Goal: Information Seeking & Learning: Check status

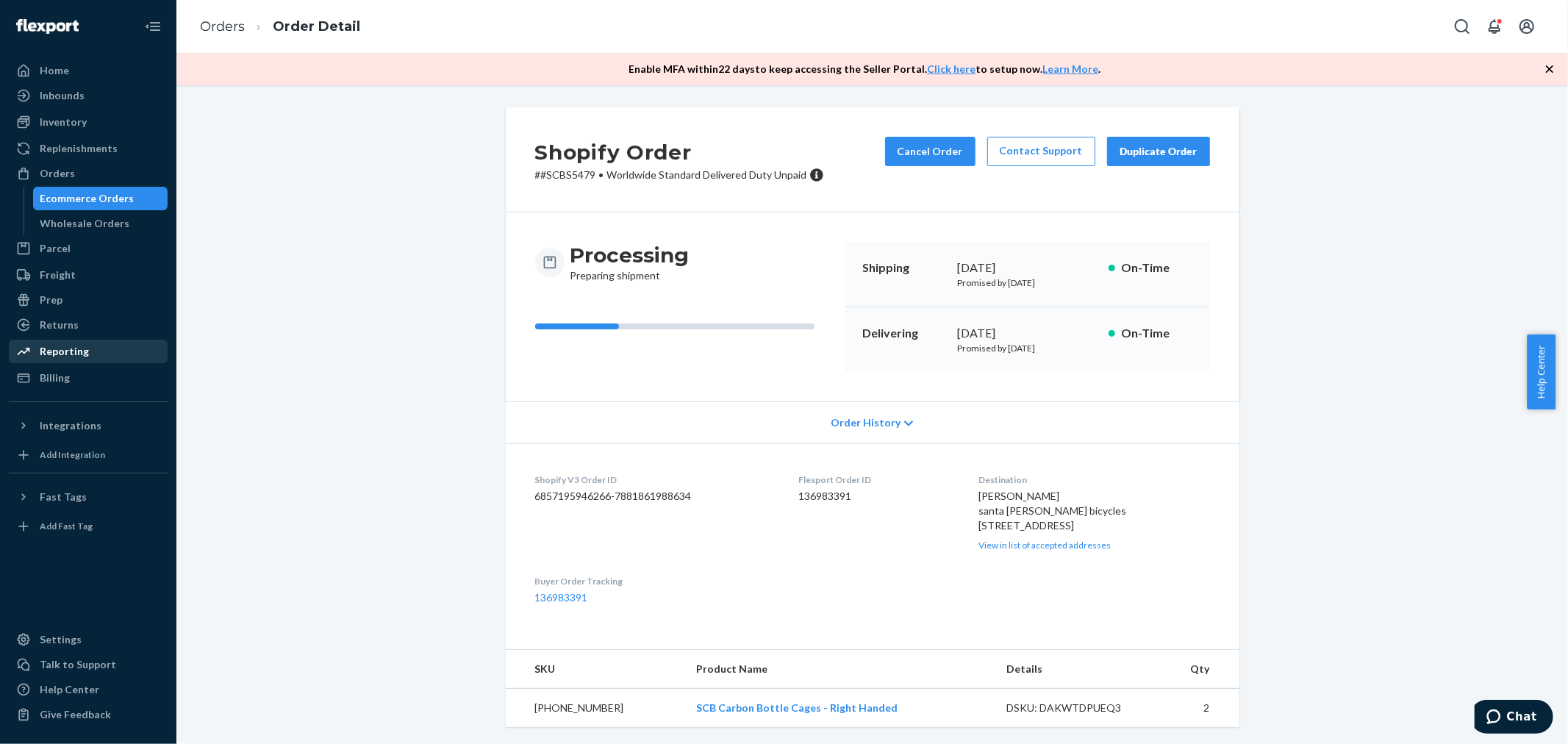
click at [69, 353] on div "Reporting" at bounding box center [65, 352] width 49 height 15
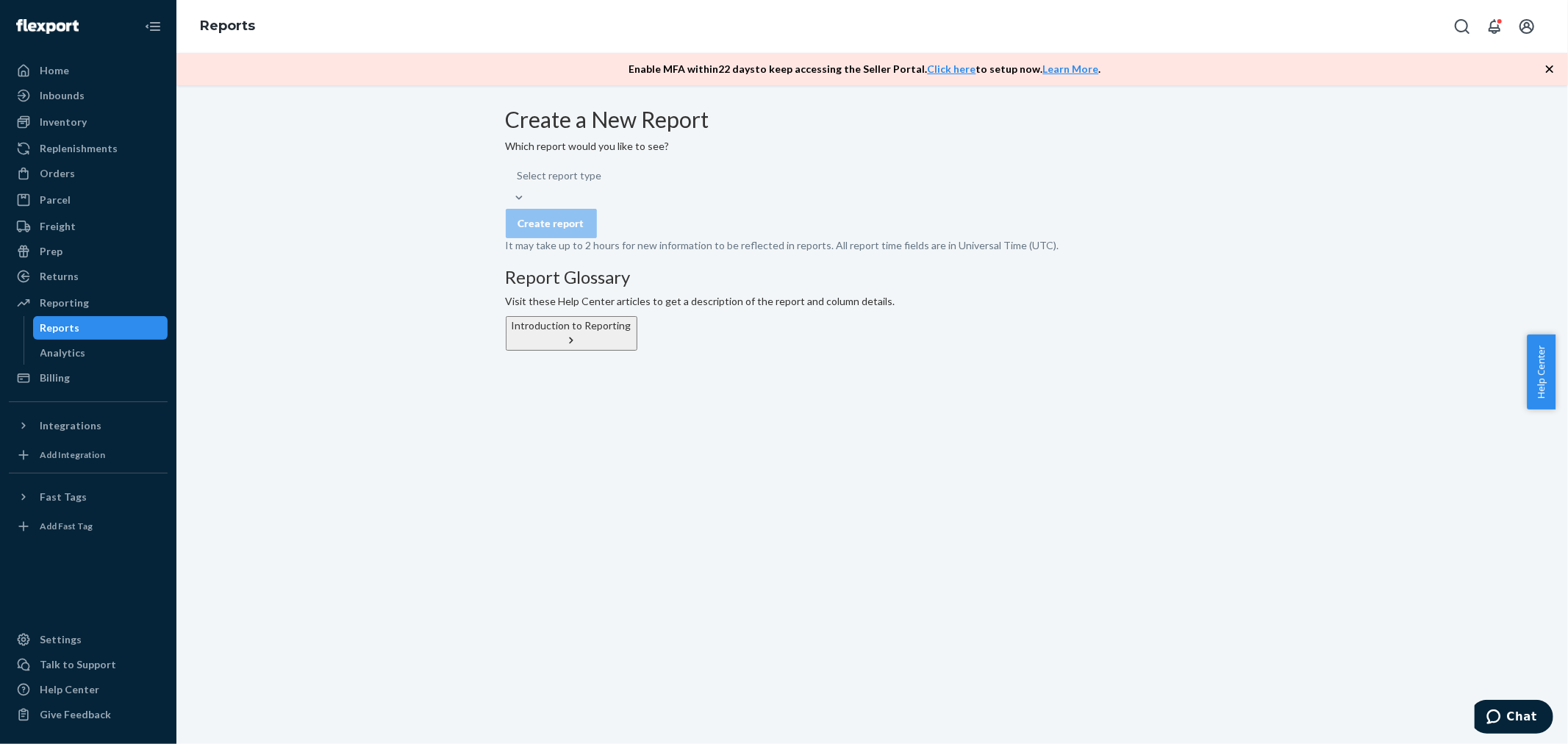
click at [754, 203] on div "Select report type" at bounding box center [872, 183] width 734 height 44
click at [731, 205] on div "Select report type" at bounding box center [872, 183] width 734 height 44
click at [722, 205] on div "Select report type" at bounding box center [872, 183] width 734 height 44
click at [76, 329] on div "Reports" at bounding box center [101, 327] width 133 height 20
click at [78, 298] on div "Reporting" at bounding box center [65, 303] width 49 height 15
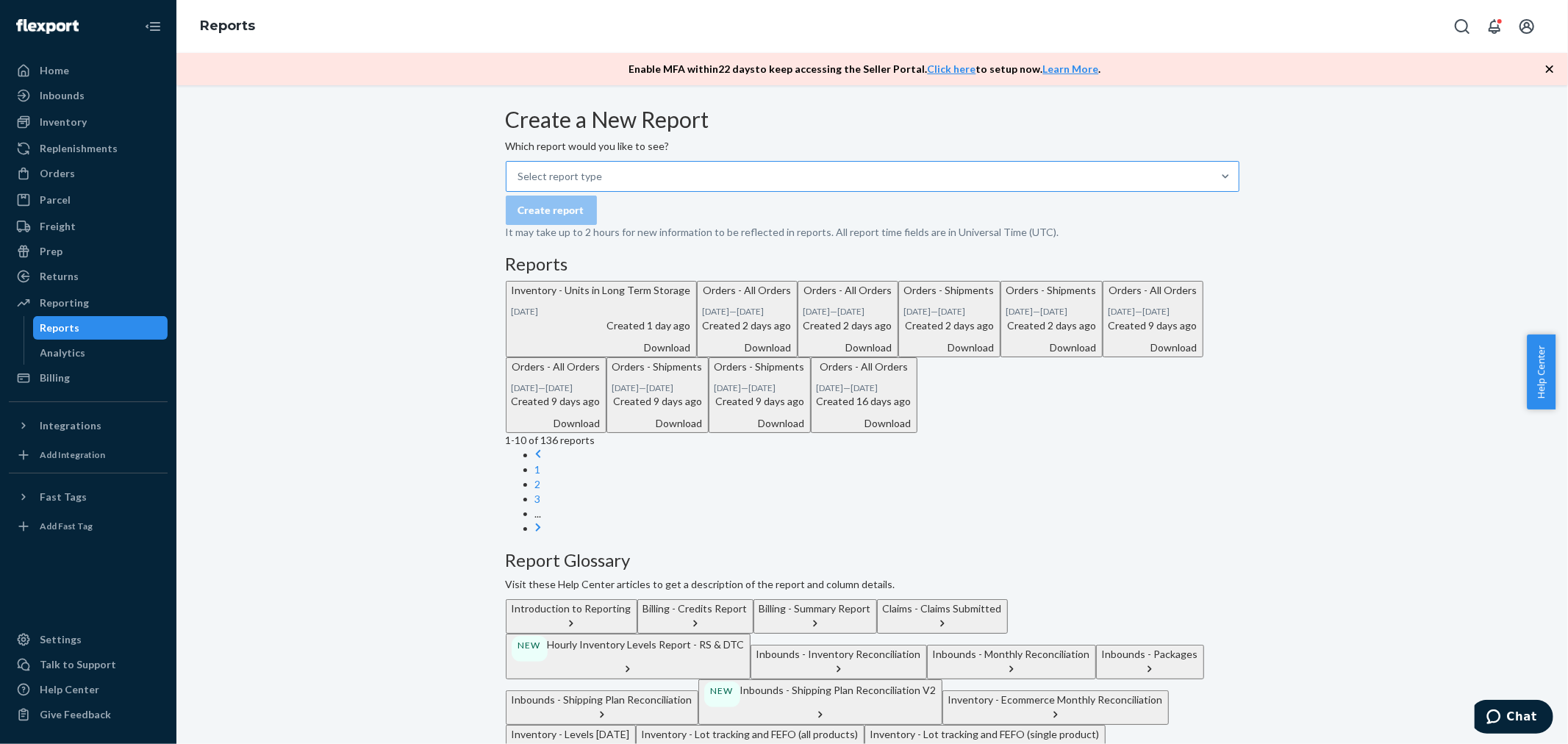
click at [702, 191] on div "Select report type" at bounding box center [859, 177] width 706 height 29
click at [520, 184] on input "Select report type" at bounding box center [519, 177] width 2 height 15
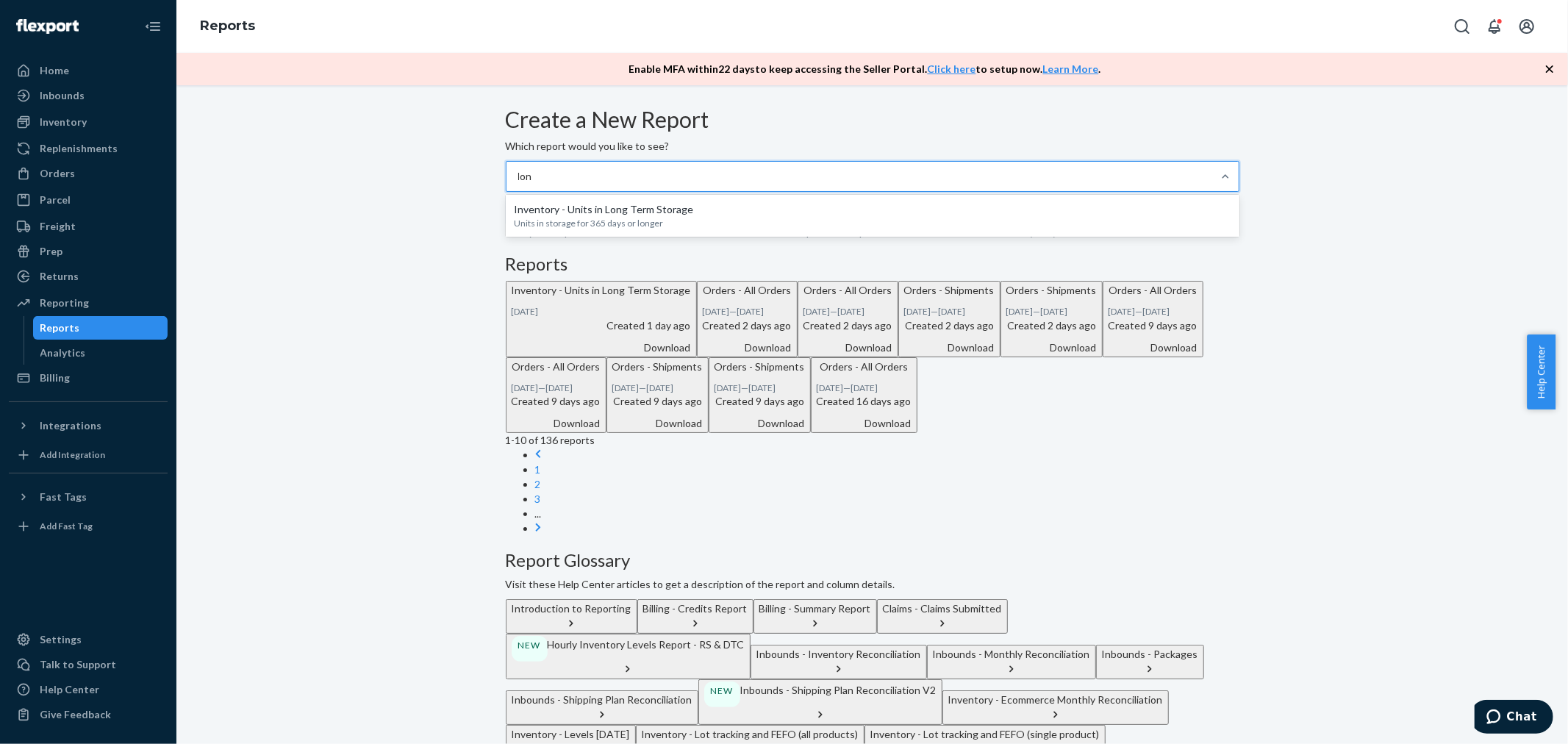
type input "long"
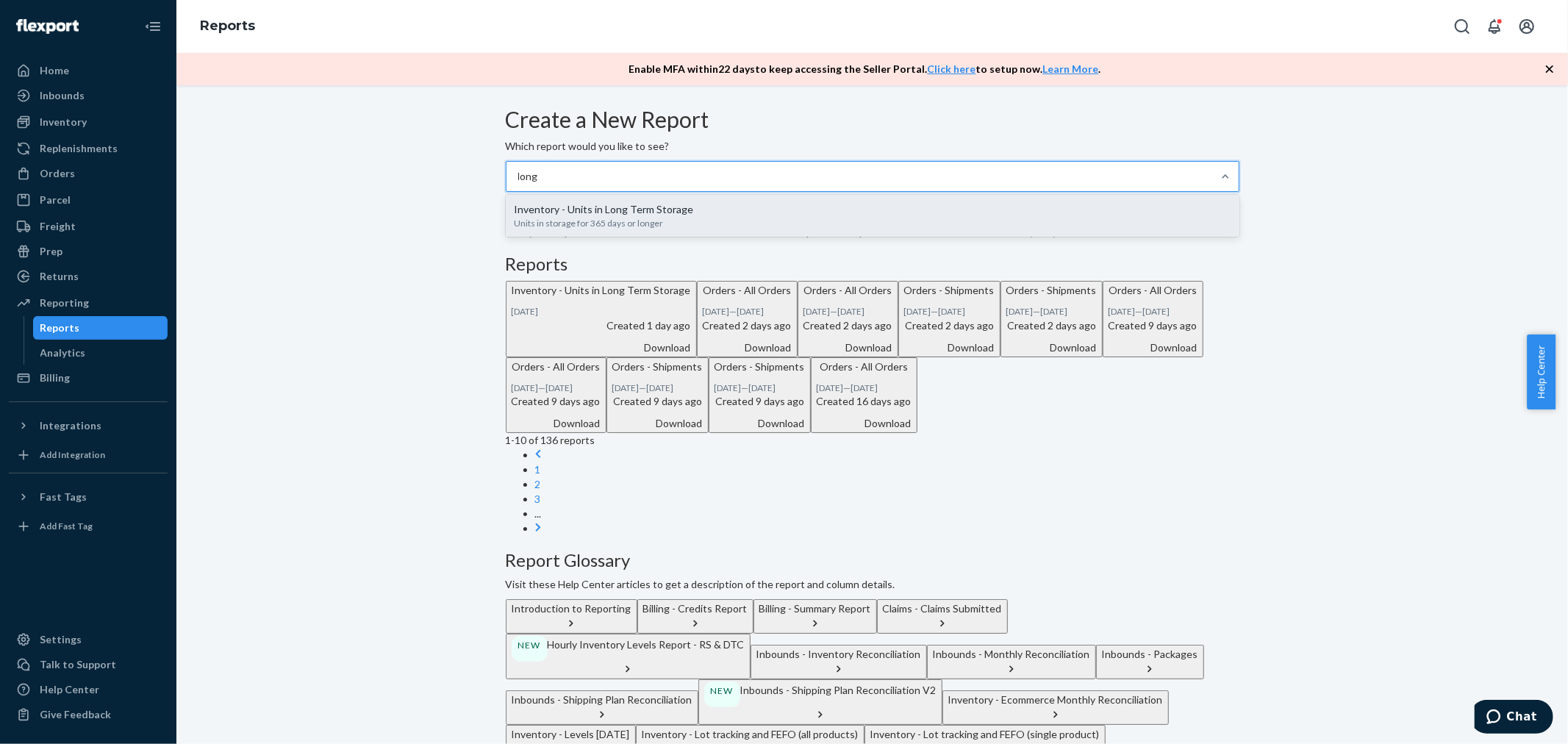
click at [694, 217] on p "Inventory - Units in Long Term Storage" at bounding box center [873, 209] width 717 height 15
click at [539, 184] on input "long" at bounding box center [528, 177] width 20 height 15
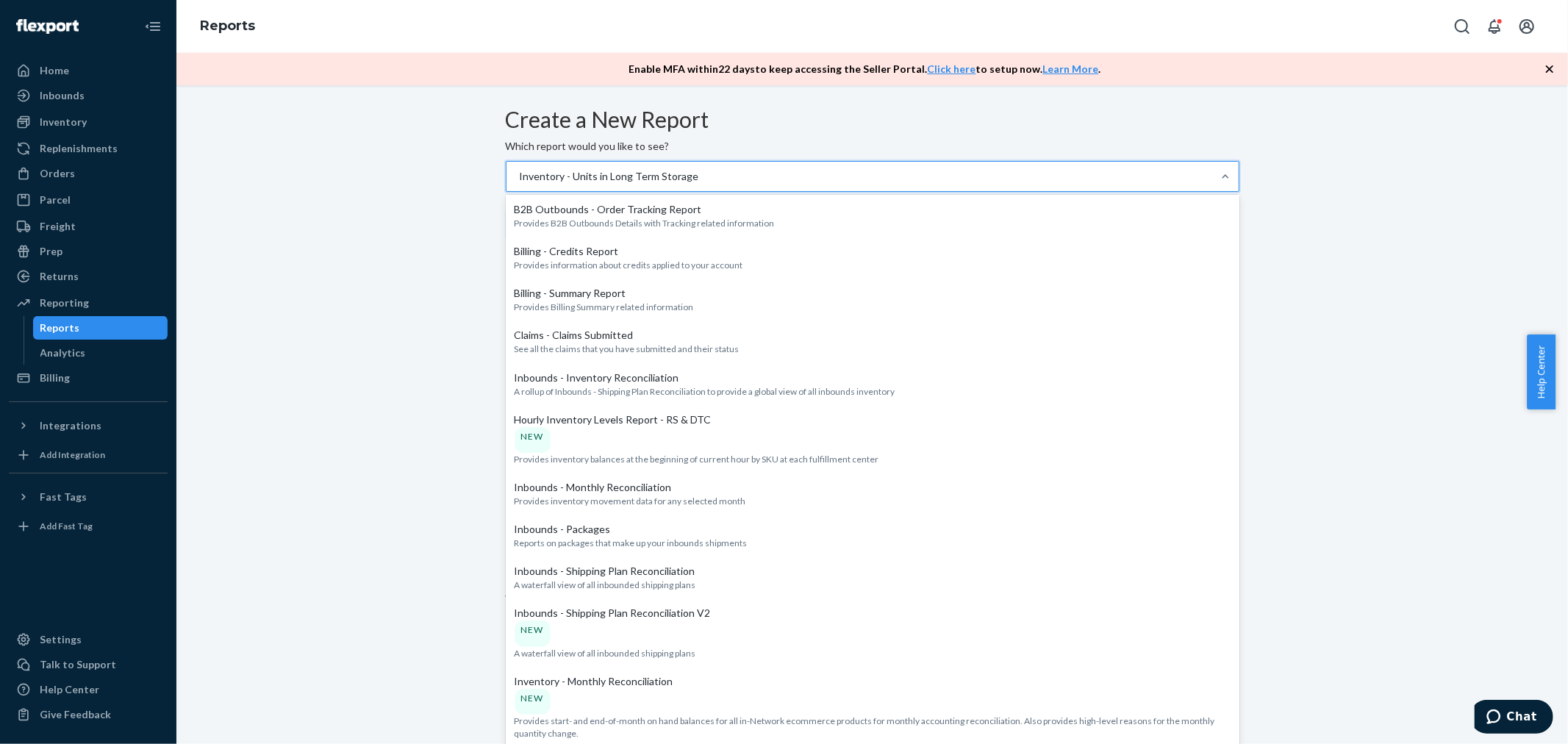
click at [699, 184] on div "Inventory - Units in Long Term Storage" at bounding box center [609, 177] width 179 height 15
click at [520, 184] on input "option Inventory - Units in Long Term Storage, selected. option Inventory - Uni…" at bounding box center [519, 177] width 2 height 15
click at [699, 184] on div "Inventory - Units in Long Term Storage" at bounding box center [609, 177] width 179 height 15
click at [520, 184] on input "option Inventory - Units in Long Term Storage, selected. option Inventory - Uni…" at bounding box center [519, 177] width 2 height 15
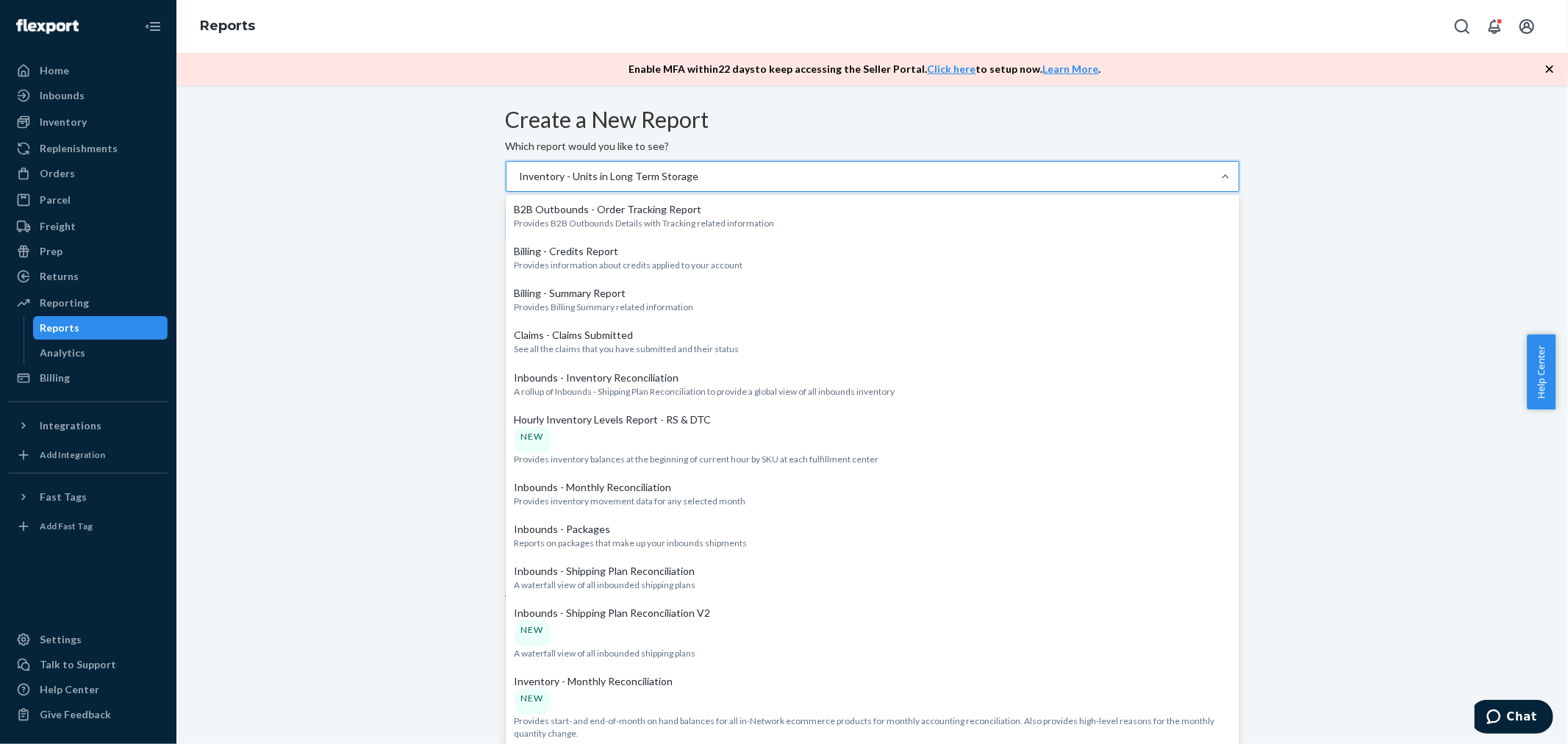
click at [699, 184] on div "Inventory - Units in Long Term Storage" at bounding box center [609, 177] width 179 height 15
click at [520, 184] on input "option Inventory - Units in Long Term Storage, selected. option Inventory - Uni…" at bounding box center [519, 177] width 2 height 15
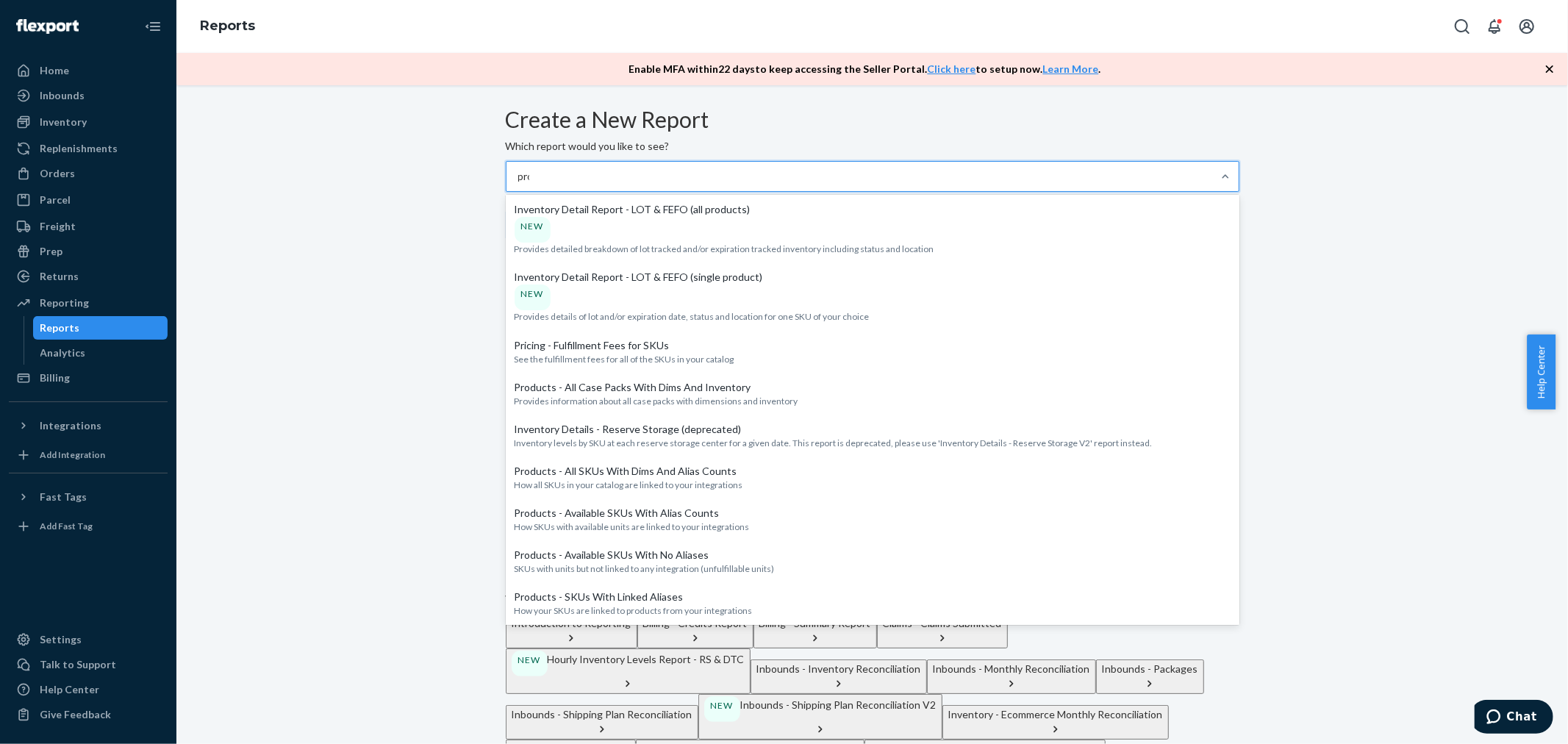
scroll to position [241, 0]
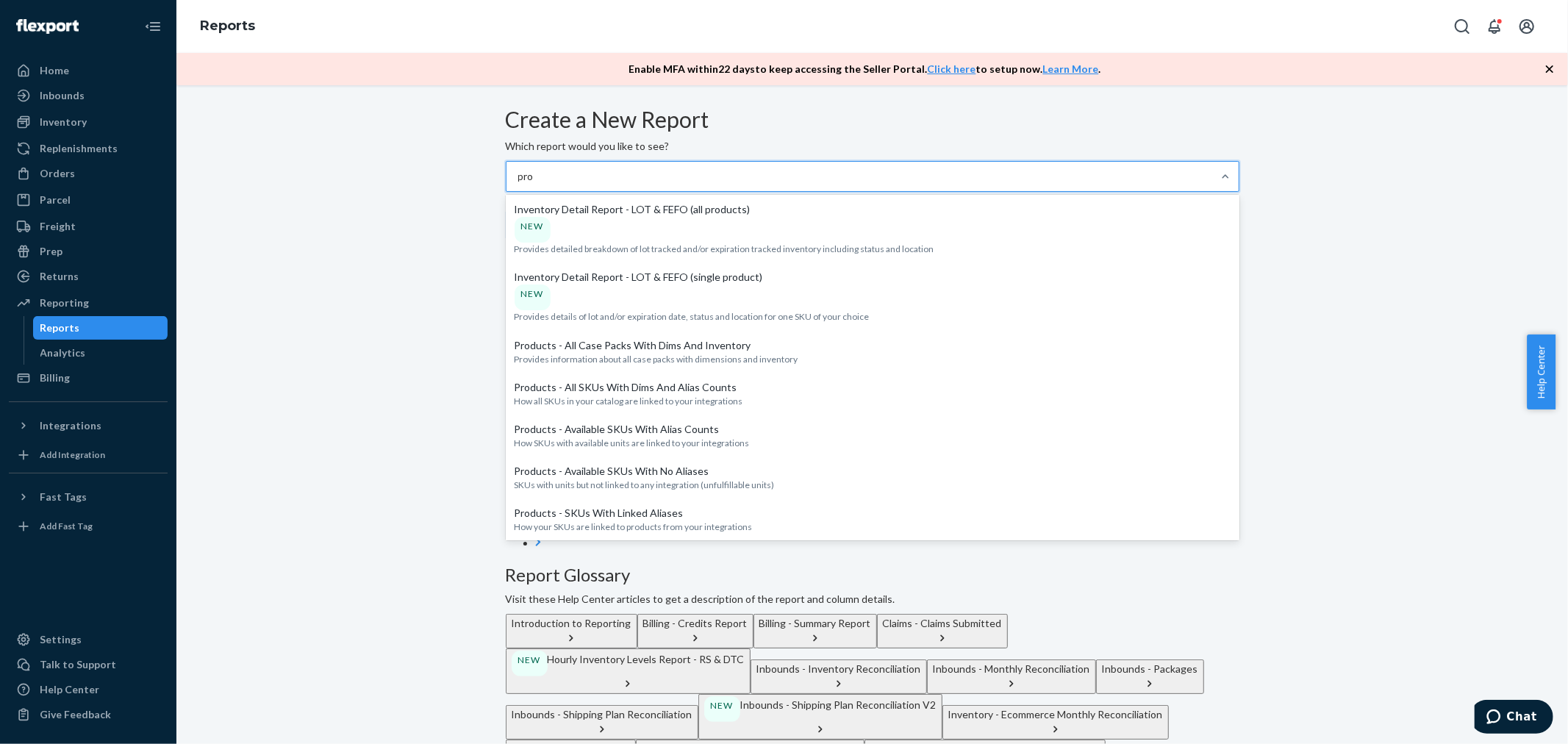
type input "prod"
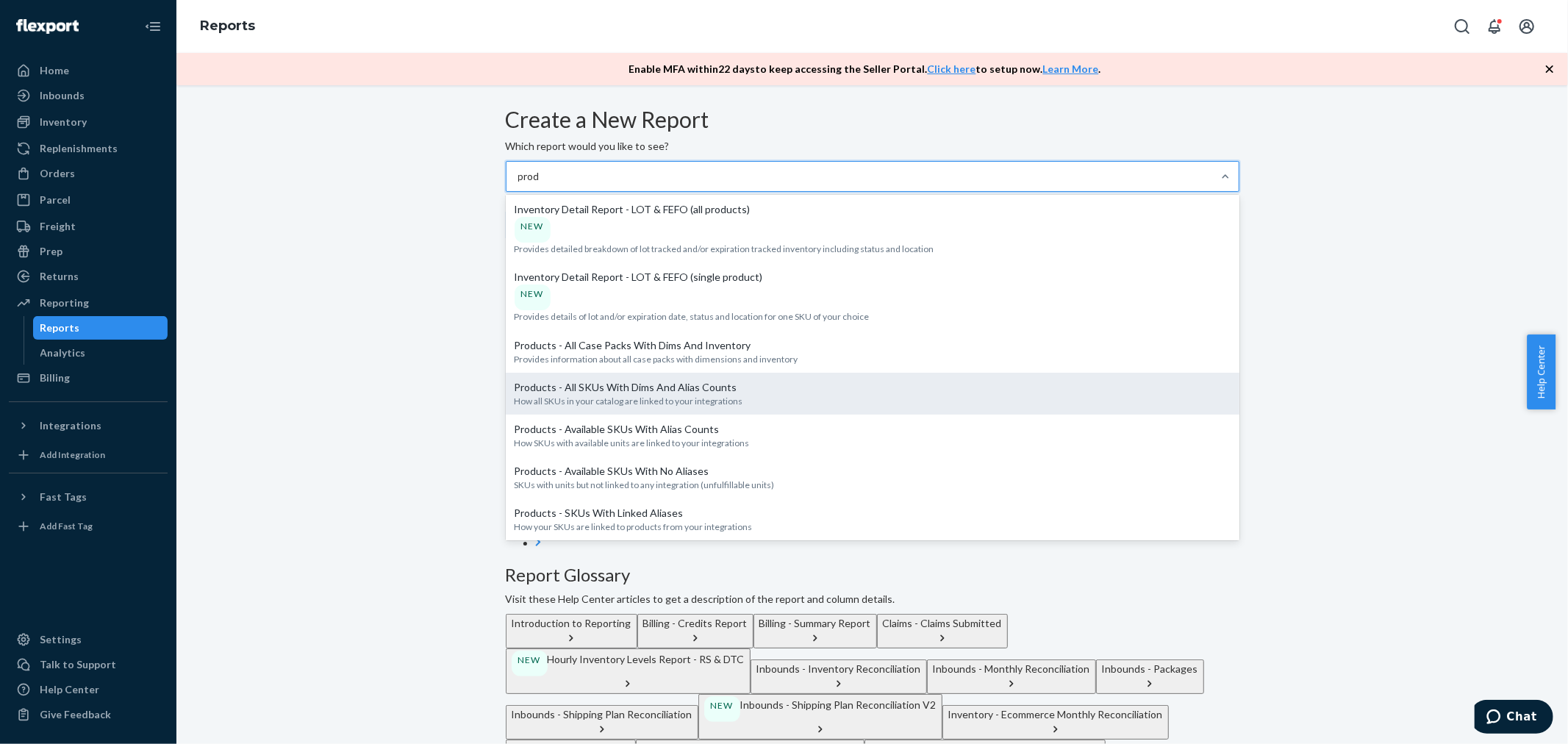
click at [647, 395] on p "How all SKUs in your catalog are linked to your integrations" at bounding box center [873, 401] width 717 height 12
click at [541, 184] on input "prod" at bounding box center [530, 177] width 23 height 15
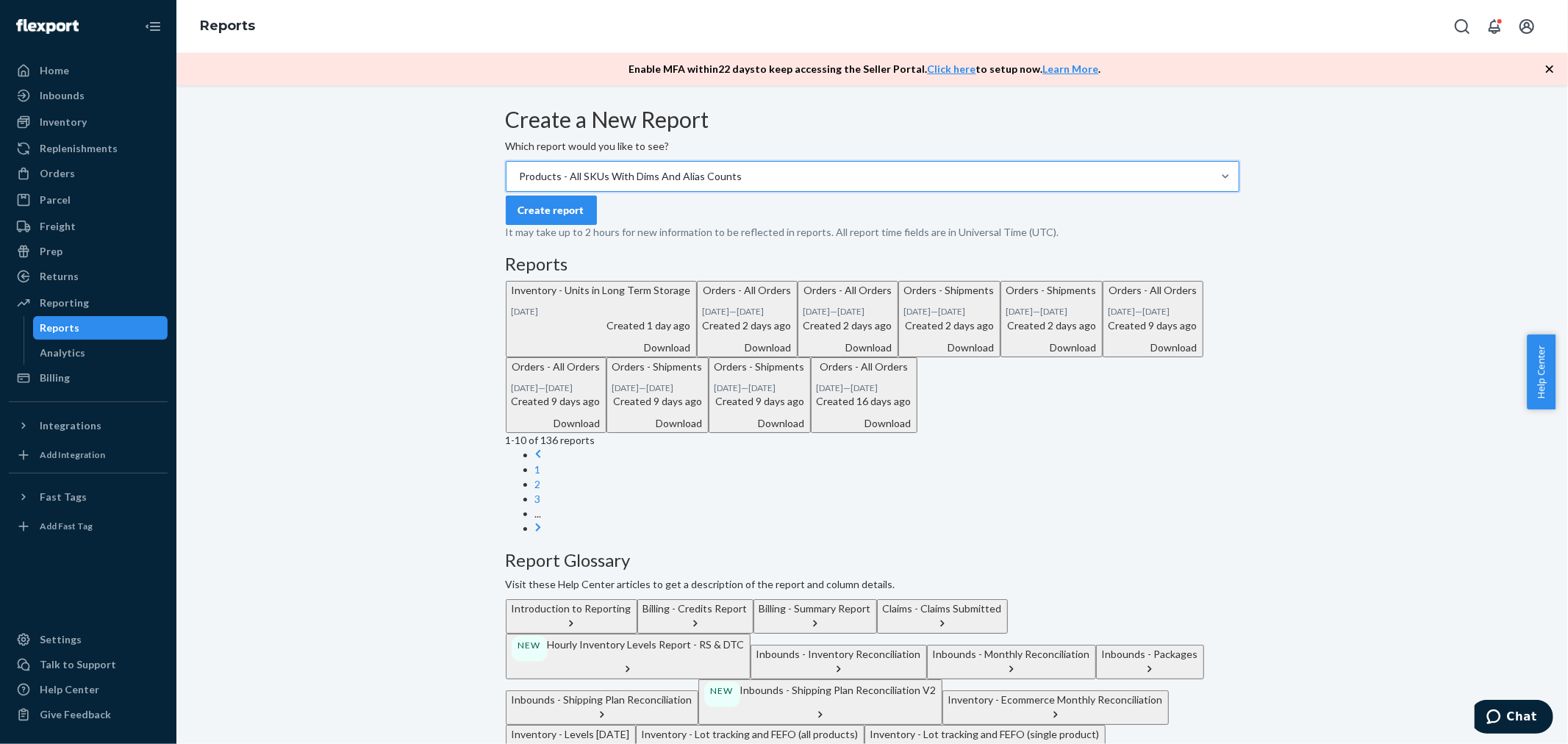
click at [585, 217] on div "Create report" at bounding box center [551, 210] width 66 height 15
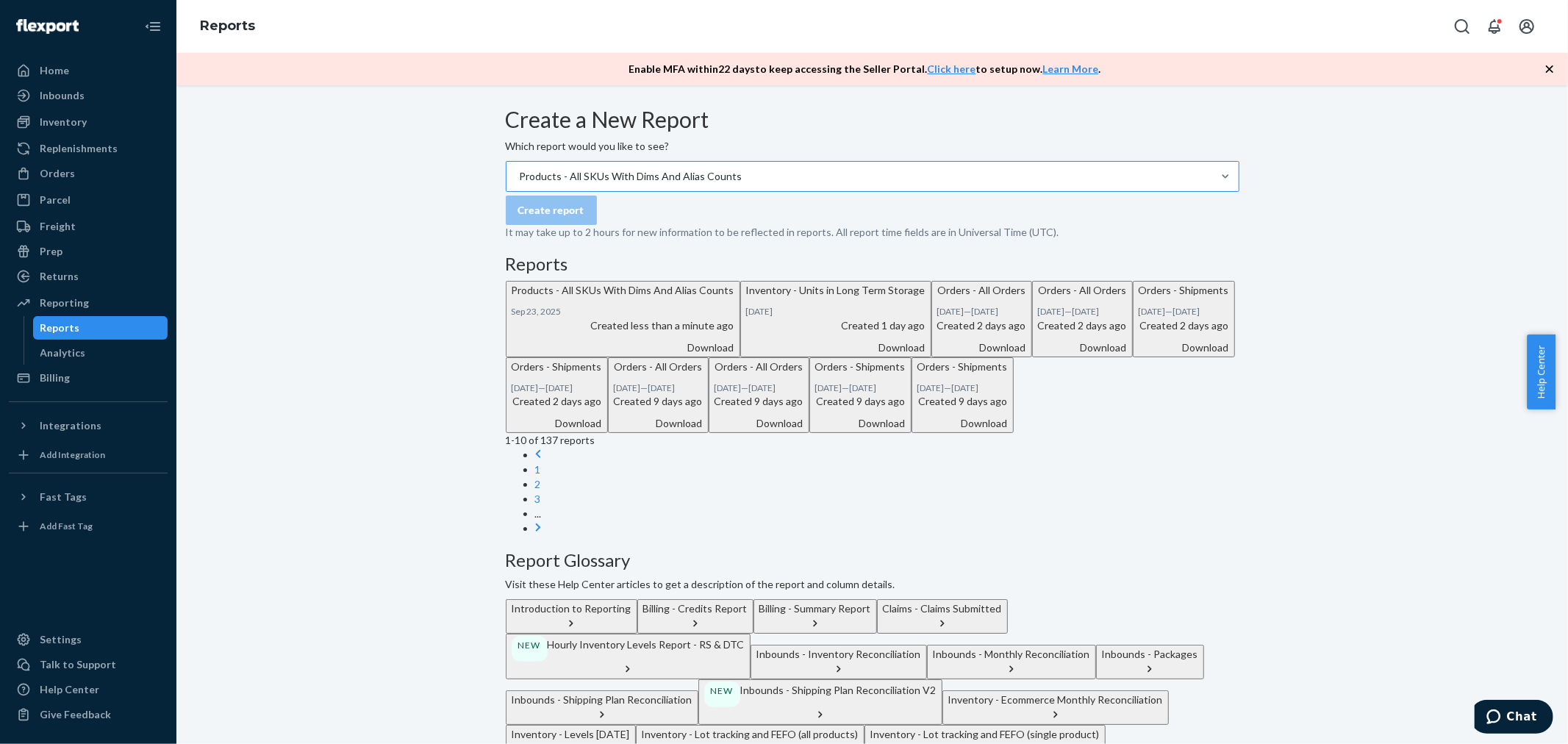
drag, startPoint x: 865, startPoint y: 406, endPoint x: 754, endPoint y: 467, distance: 126.7
click at [735, 355] on div "Download" at bounding box center [623, 347] width 222 height 15
click at [48, 114] on div "Inventory" at bounding box center [64, 122] width 47 height 15
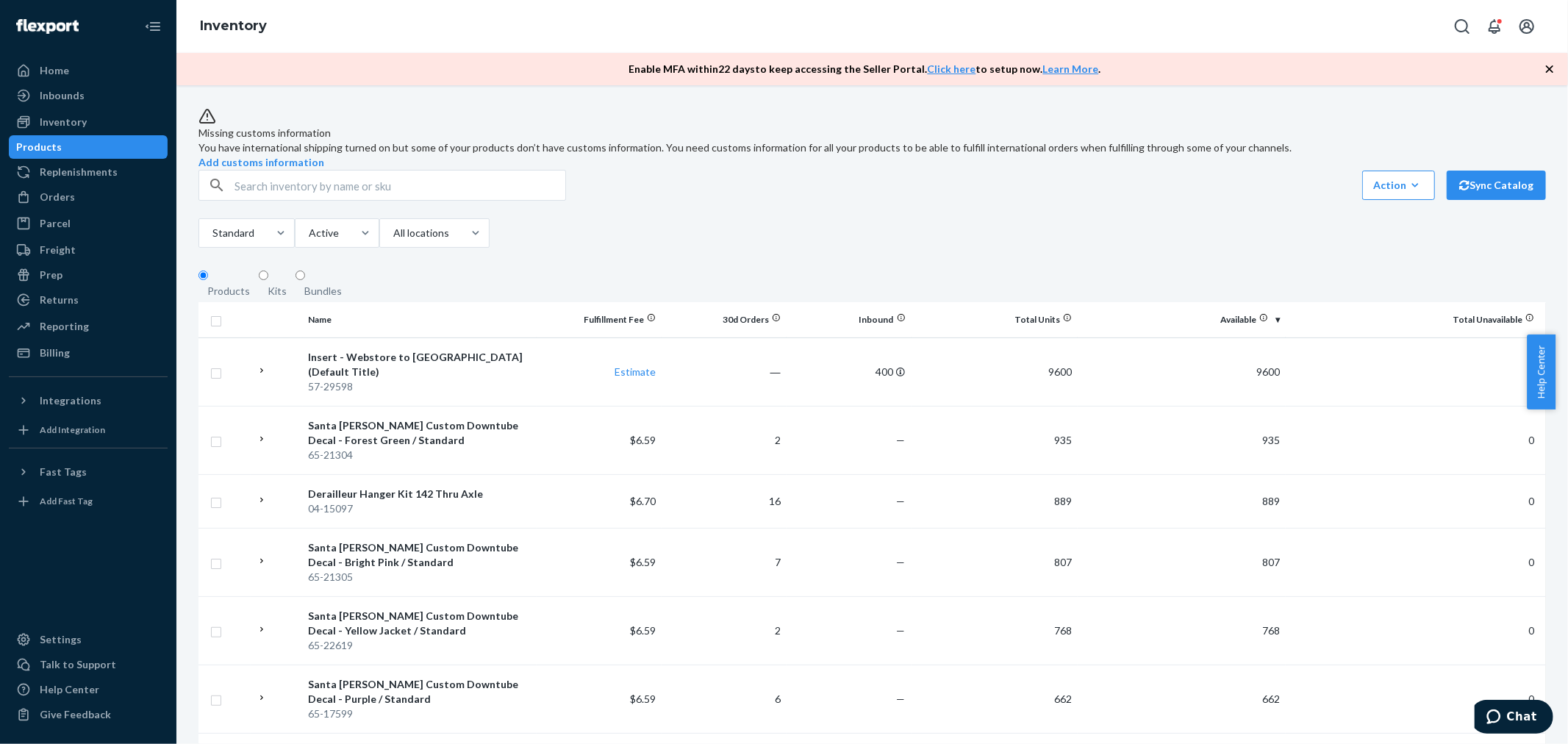
click at [376, 200] on input "text" at bounding box center [400, 186] width 331 height 29
click at [430, 200] on input "text" at bounding box center [400, 186] width 331 height 29
click at [429, 200] on input "text" at bounding box center [400, 186] width 331 height 29
paste input "55-28624-05-001"
type input "55-28624-05-001"
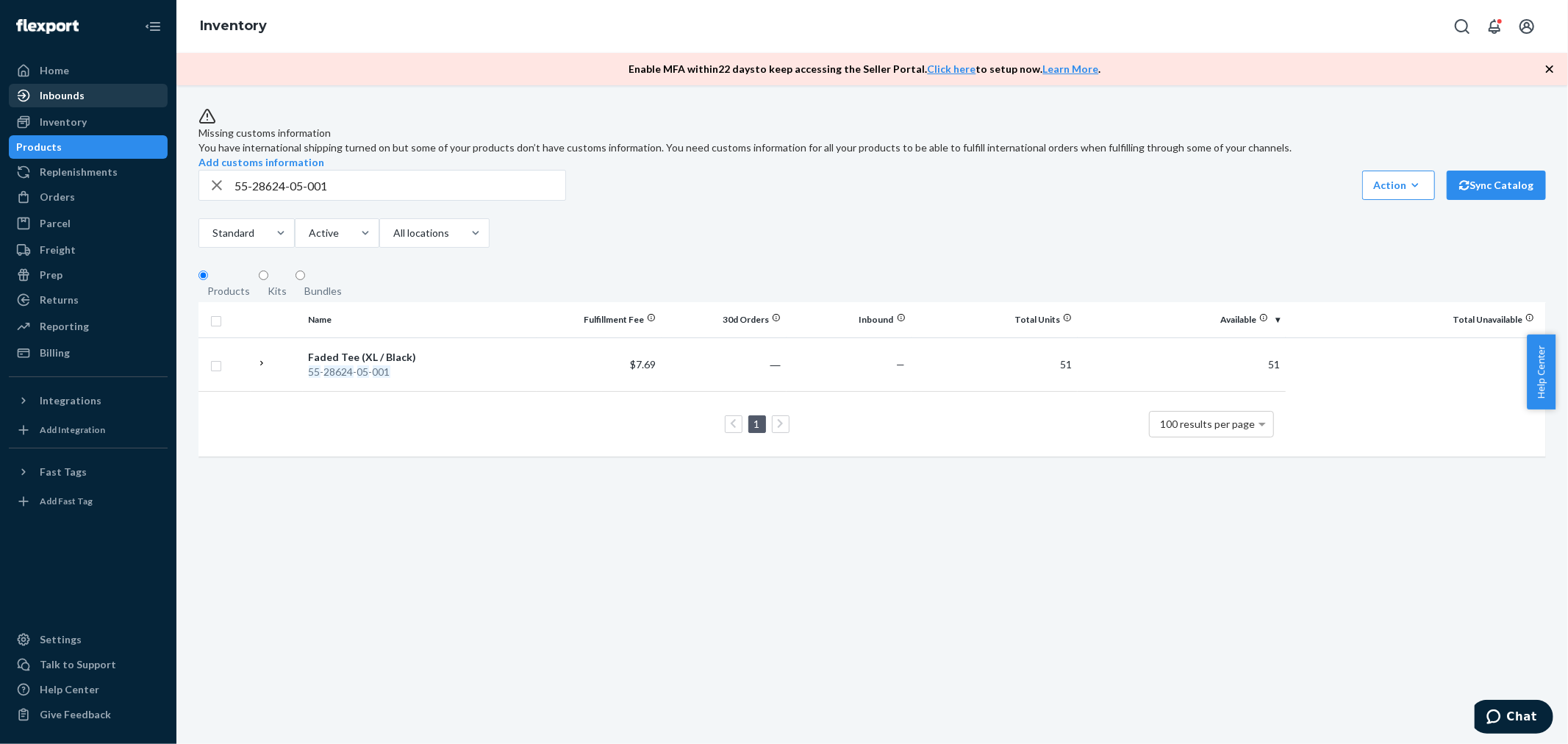
drag, startPoint x: 76, startPoint y: 100, endPoint x: 70, endPoint y: 106, distance: 8.5
click at [76, 100] on div "Inbounds" at bounding box center [62, 96] width 45 height 15
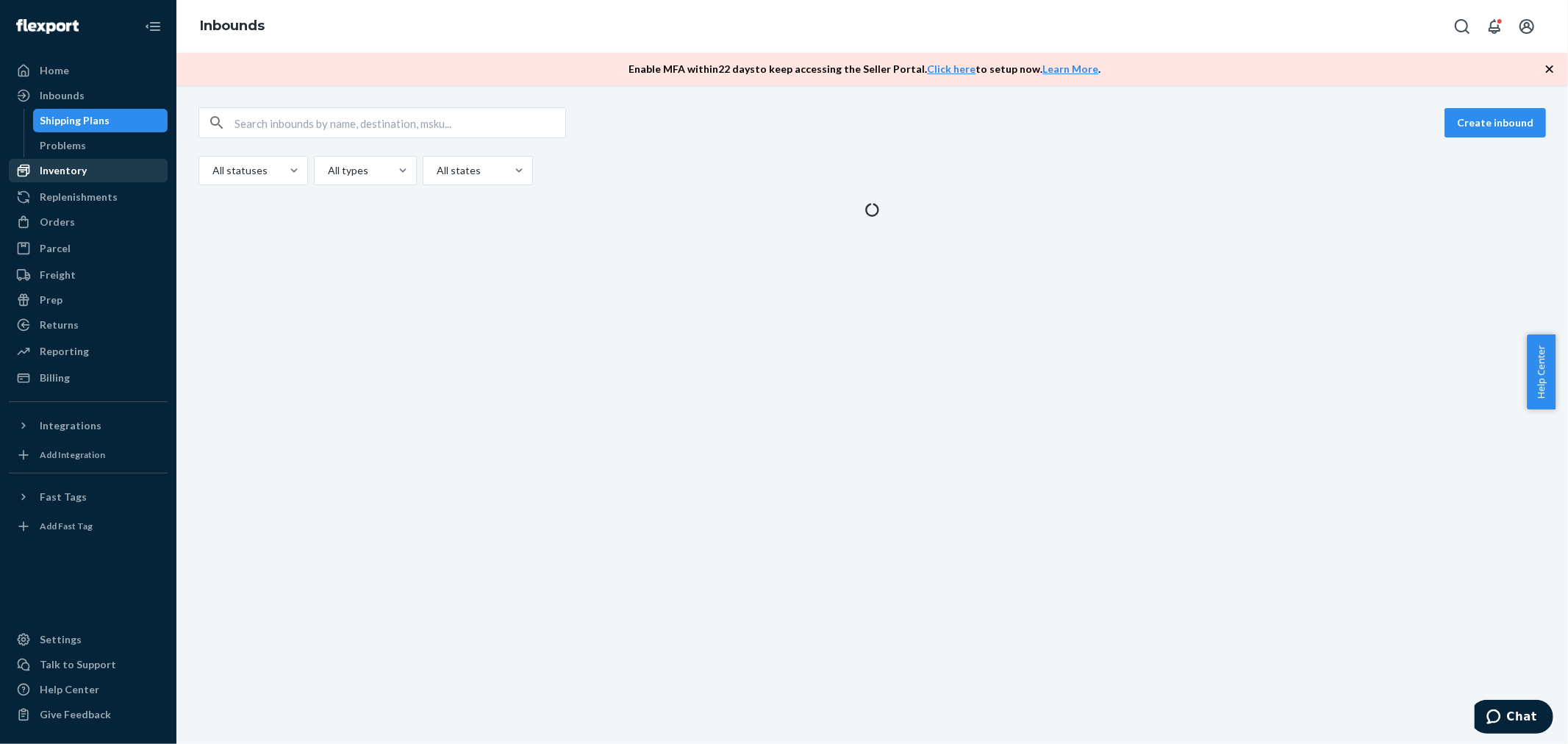
click at [65, 164] on div "Inventory" at bounding box center [64, 171] width 47 height 15
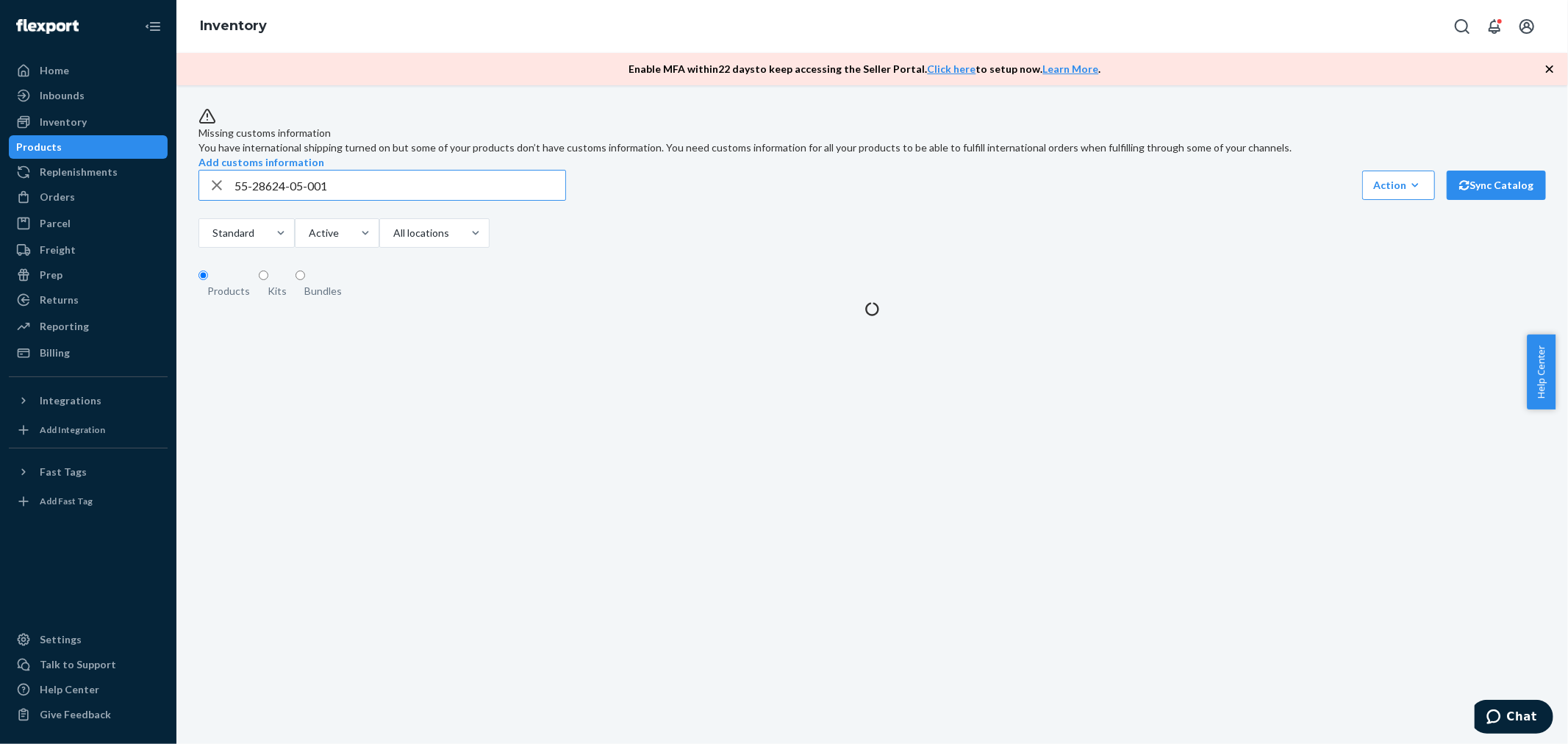
click at [344, 200] on input "55-28624-05-001" at bounding box center [400, 186] width 331 height 29
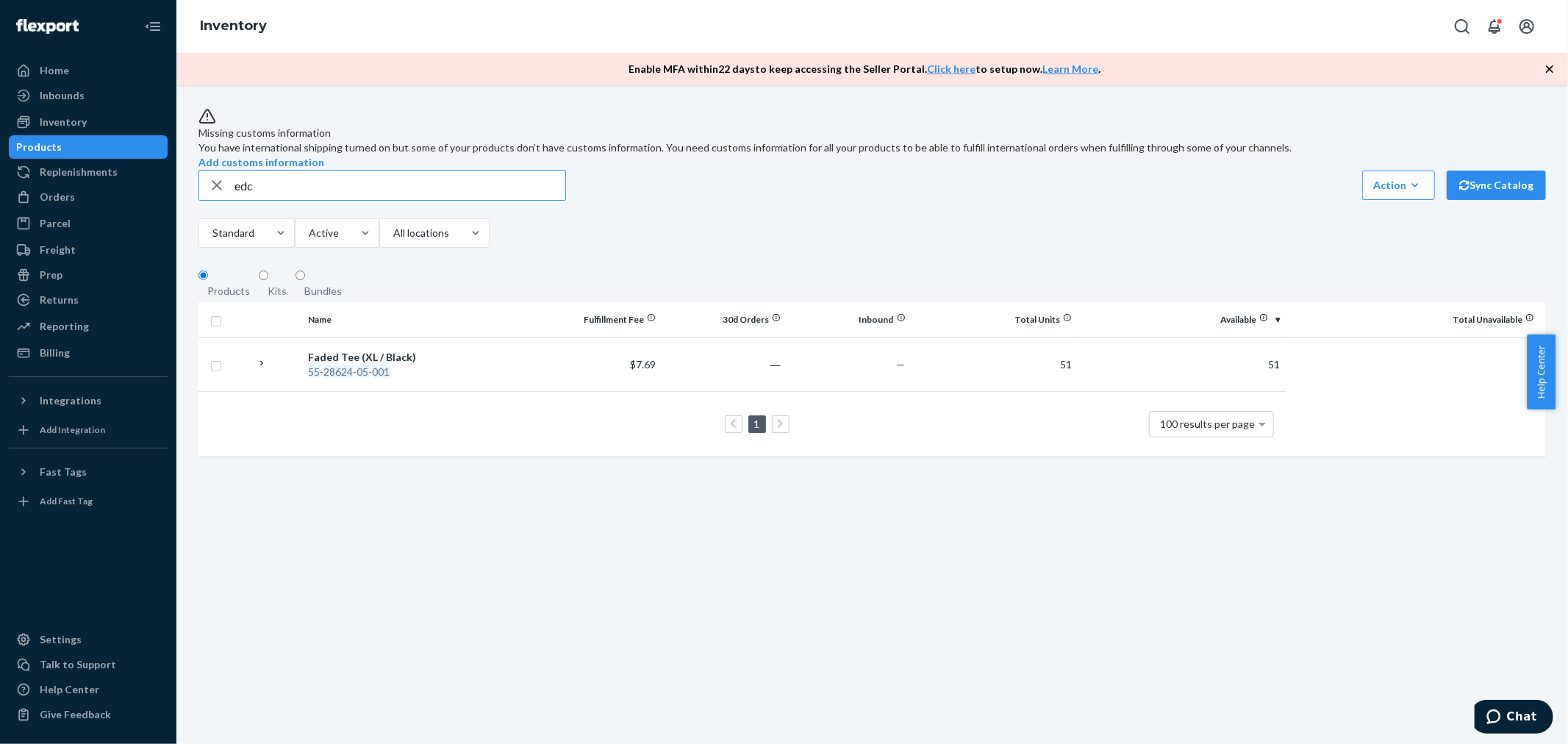
type input "edc"
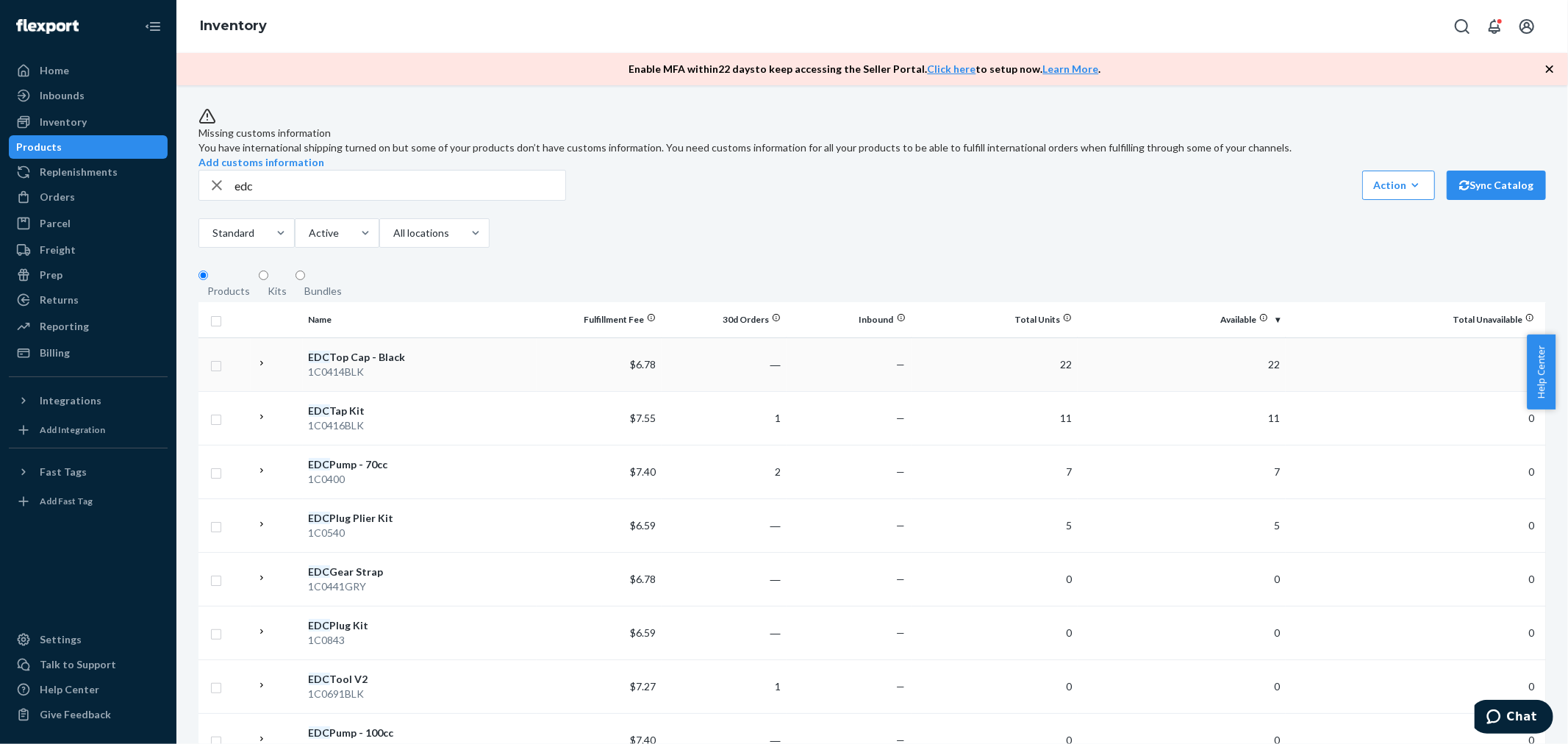
click at [399, 365] on div "EDC Top Cap - Black" at bounding box center [420, 357] width 222 height 15
